Goal: Check status: Check status

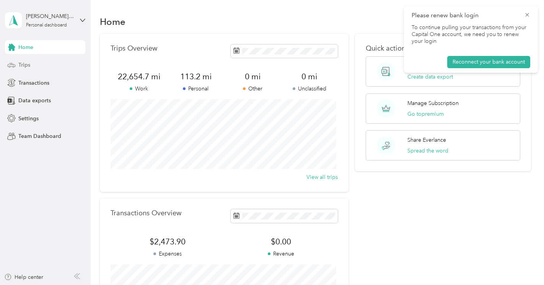
click at [52, 64] on div "Trips" at bounding box center [45, 65] width 80 height 14
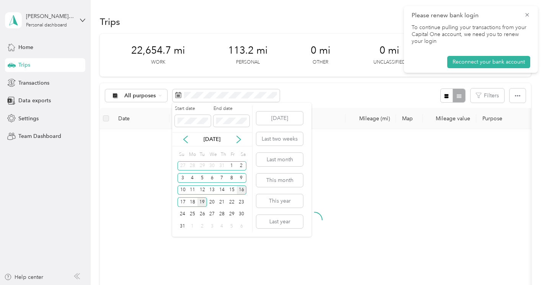
click at [243, 187] on div "16" at bounding box center [242, 190] width 10 height 10
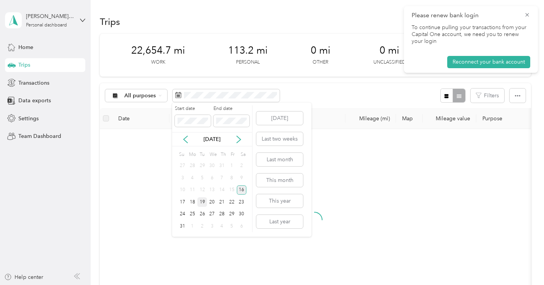
click at [243, 187] on div "16" at bounding box center [242, 190] width 10 height 10
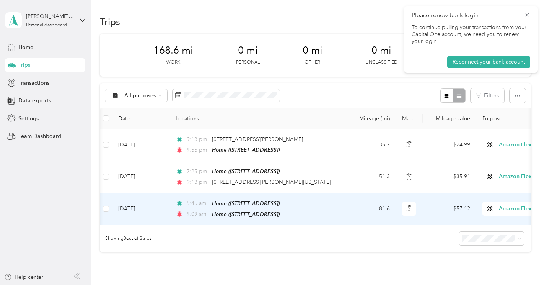
scroll to position [0, 205]
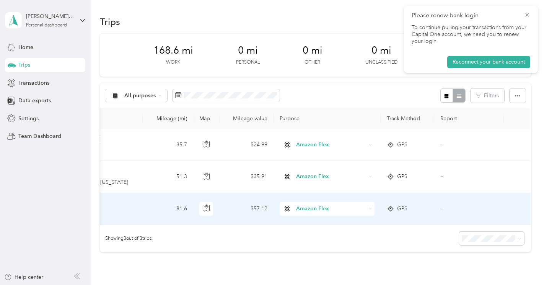
click at [397, 211] on span "GPS" at bounding box center [402, 208] width 10 height 8
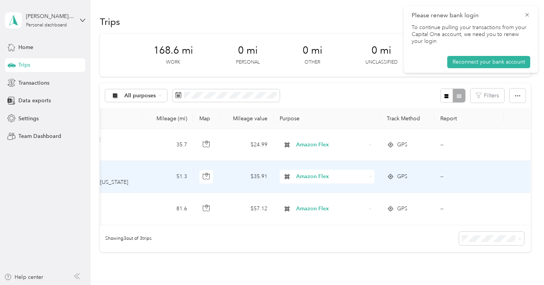
click at [397, 177] on span "GPS" at bounding box center [402, 176] width 10 height 8
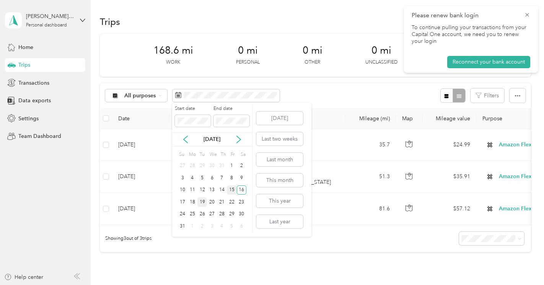
click at [230, 193] on div "15" at bounding box center [232, 190] width 10 height 10
click at [220, 186] on div "14" at bounding box center [222, 190] width 10 height 10
click at [220, 185] on div "14" at bounding box center [222, 190] width 10 height 12
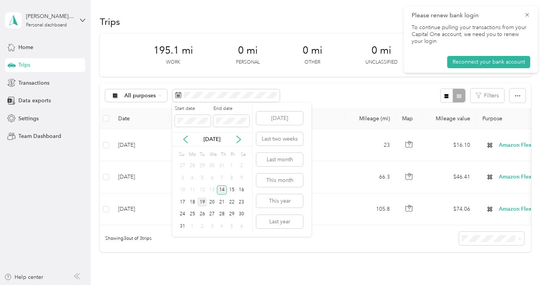
click at [222, 191] on div "14" at bounding box center [222, 190] width 10 height 10
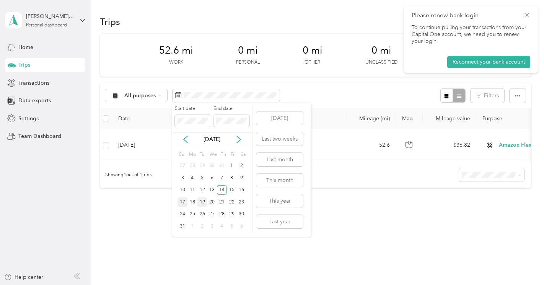
click at [183, 201] on div "17" at bounding box center [183, 202] width 10 height 10
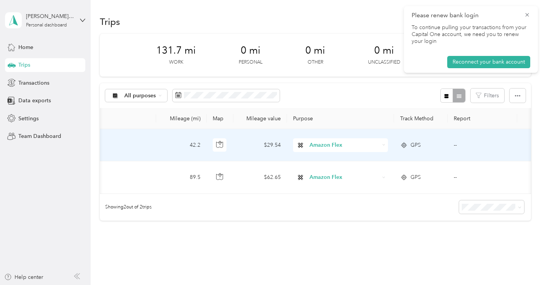
scroll to position [0, 191]
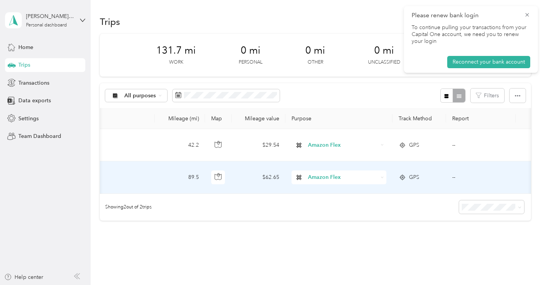
click at [410, 174] on span "GPS" at bounding box center [414, 177] width 10 height 8
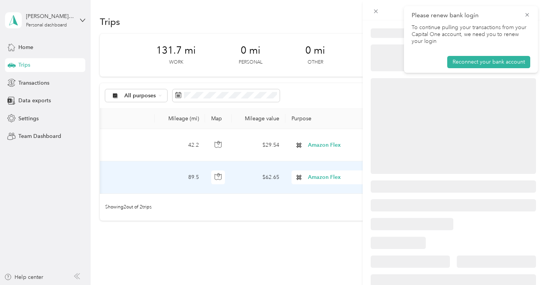
click at [410, 174] on div at bounding box center [272, 142] width 544 height 285
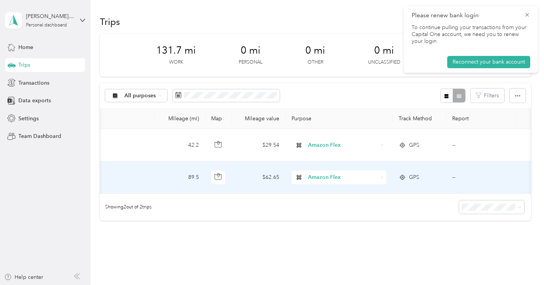
click at [410, 174] on span "GPS" at bounding box center [414, 177] width 10 height 8
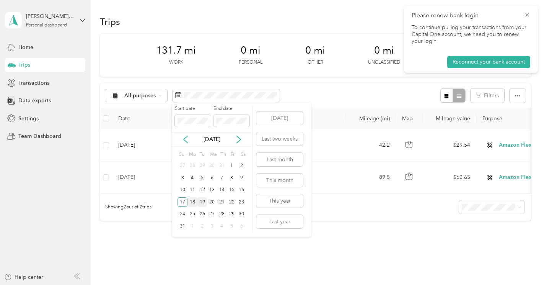
click at [195, 202] on div "18" at bounding box center [193, 202] width 10 height 10
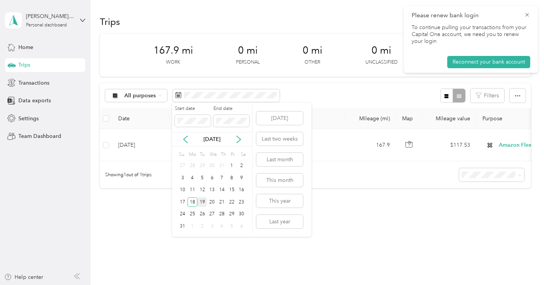
click at [200, 201] on div "19" at bounding box center [203, 202] width 10 height 10
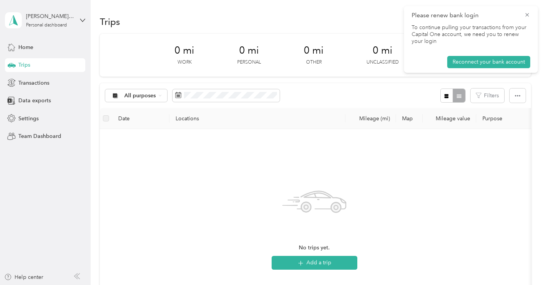
click at [195, 191] on div "No trips yet. Add a trip" at bounding box center [314, 226] width 417 height 182
